Goal: Navigation & Orientation: Find specific page/section

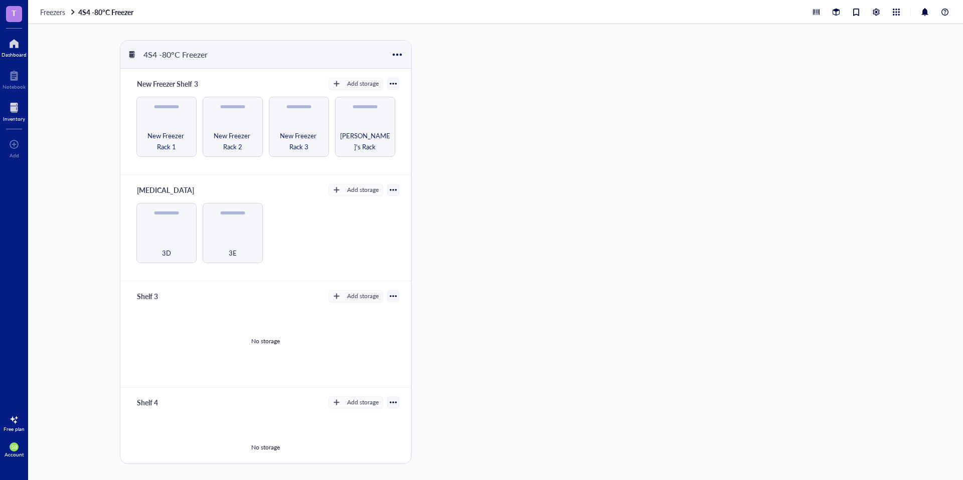
click at [16, 34] on div "Dashboard" at bounding box center [14, 47] width 28 height 28
click at [42, 12] on span "Freezers" at bounding box center [52, 12] width 25 height 10
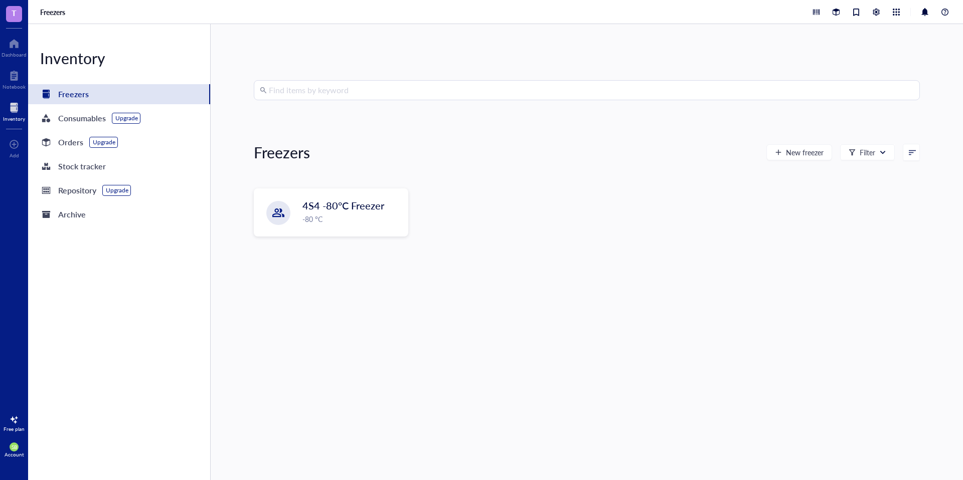
click at [12, 9] on span "T" at bounding box center [14, 13] width 5 height 13
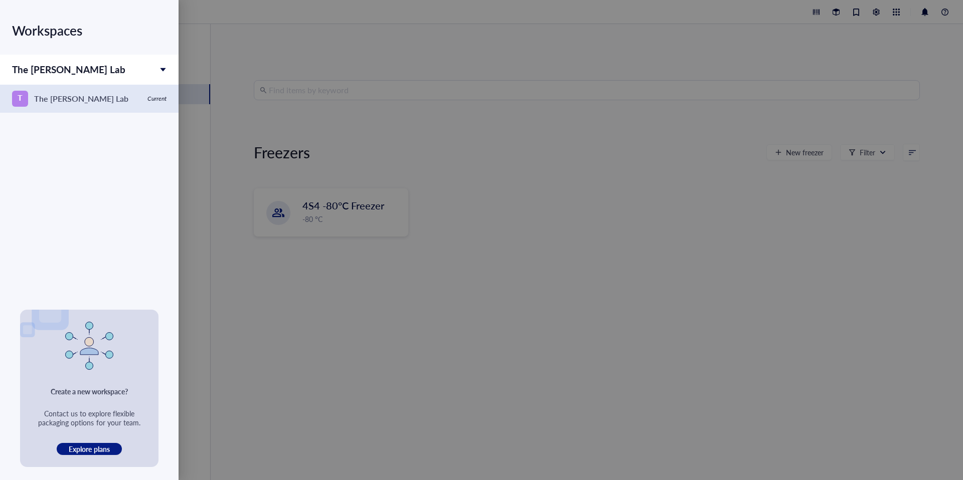
click at [64, 96] on div "The [PERSON_NAME] Lab" at bounding box center [81, 99] width 94 height 14
